Goal: Task Accomplishment & Management: Use online tool/utility

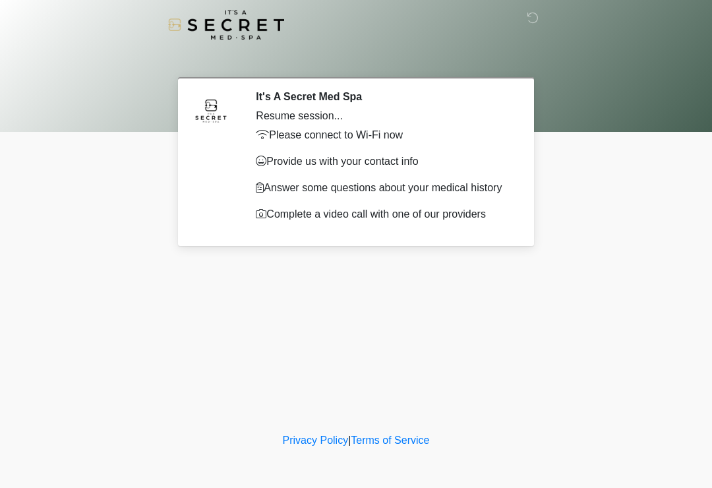
click at [216, 33] on img at bounding box center [226, 25] width 116 height 30
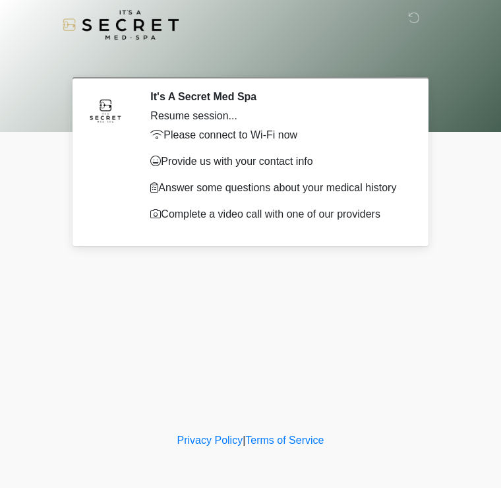
click at [119, 301] on div "‎ ‎ It's A Secret Med Spa Resume session... Please connect to Wi-Fi now Provide…" at bounding box center [251, 215] width 396 height 404
click at [67, 251] on div "‎ ‎ It's A Secret Med Spa Resume session... Please connect to Wi-Fi now Provide…" at bounding box center [251, 215] width 396 height 404
click at [410, 28] on div at bounding box center [241, 24] width 396 height 49
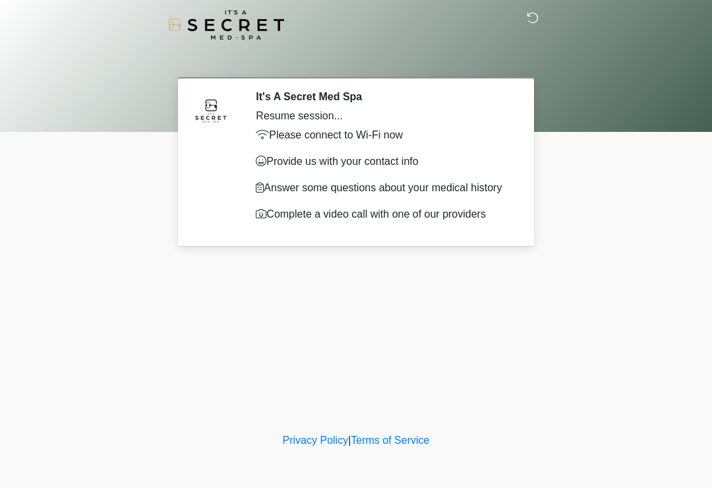
click at [500, 18] on icon at bounding box center [533, 18] width 12 height 12
